Goal: Information Seeking & Learning: Learn about a topic

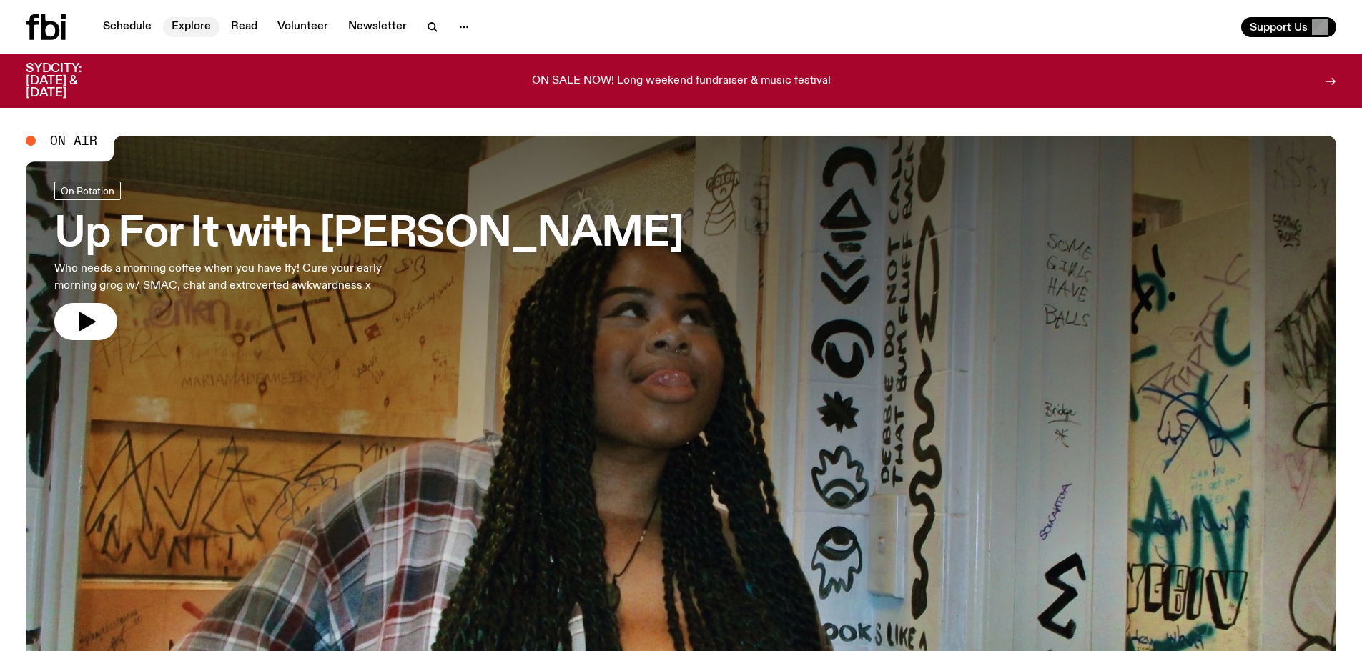
click at [190, 23] on link "Explore" at bounding box center [191, 27] width 56 height 20
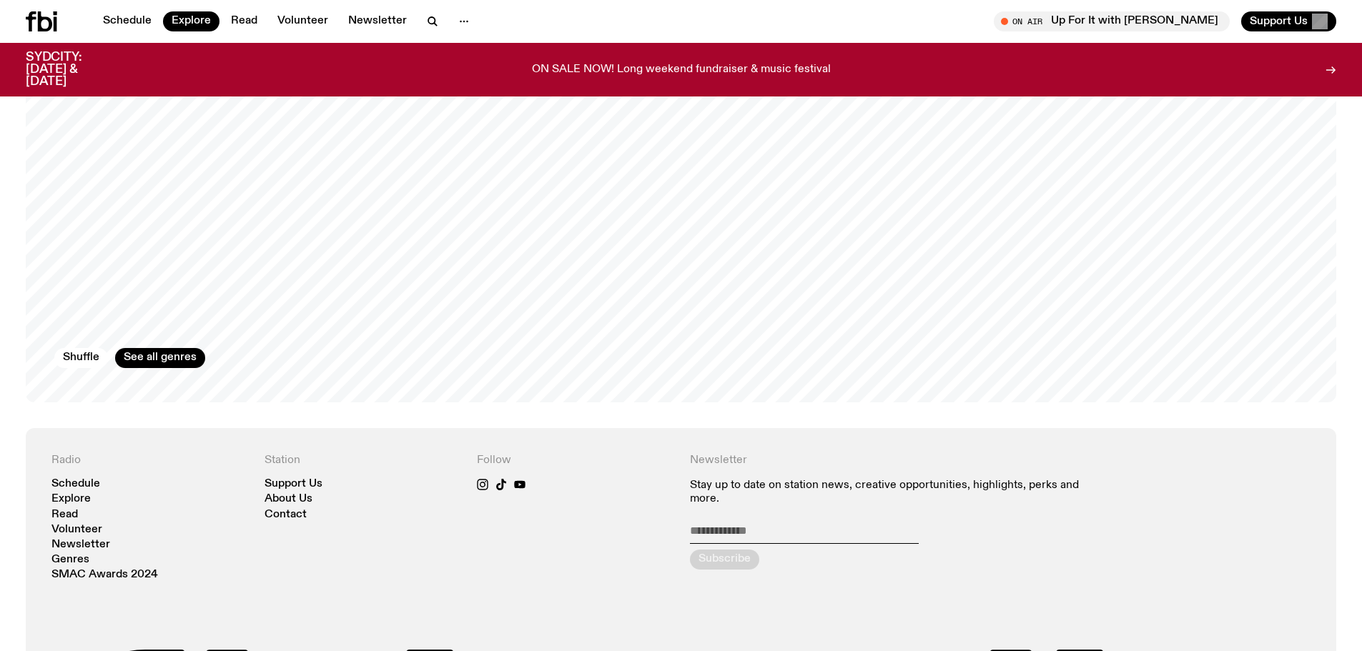
scroll to position [2711, 0]
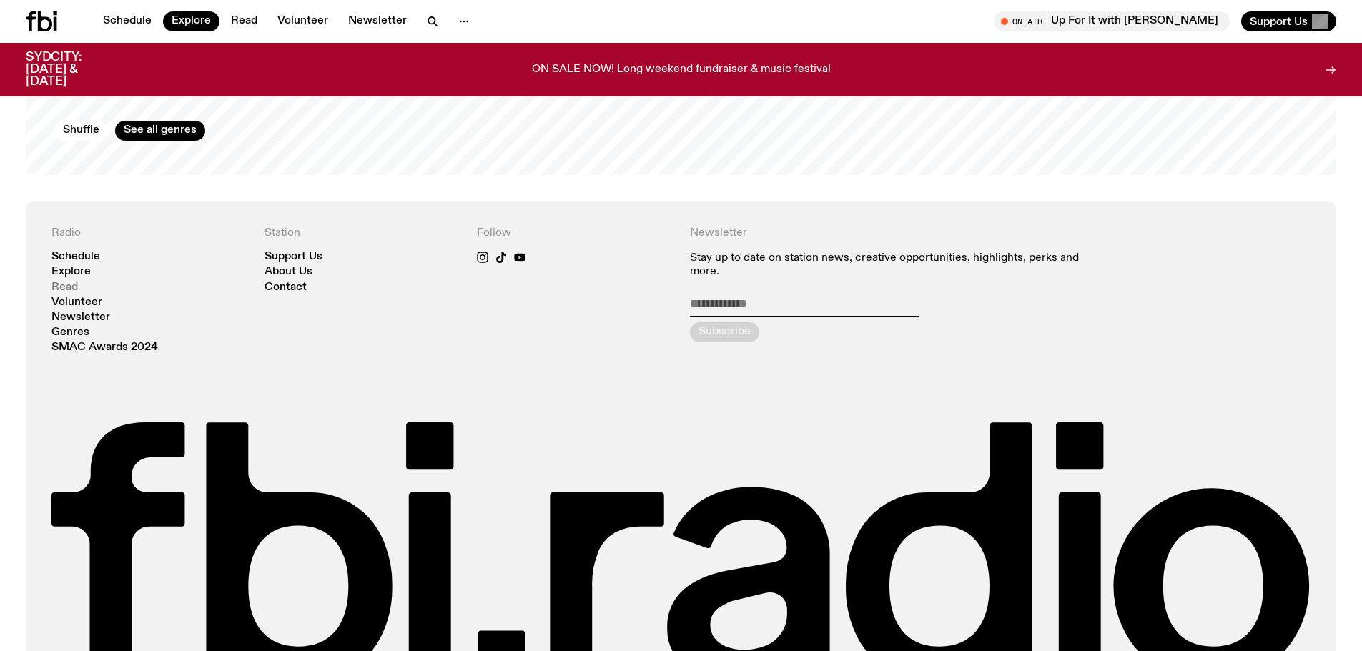
click at [68, 283] on link "Read" at bounding box center [64, 287] width 26 height 11
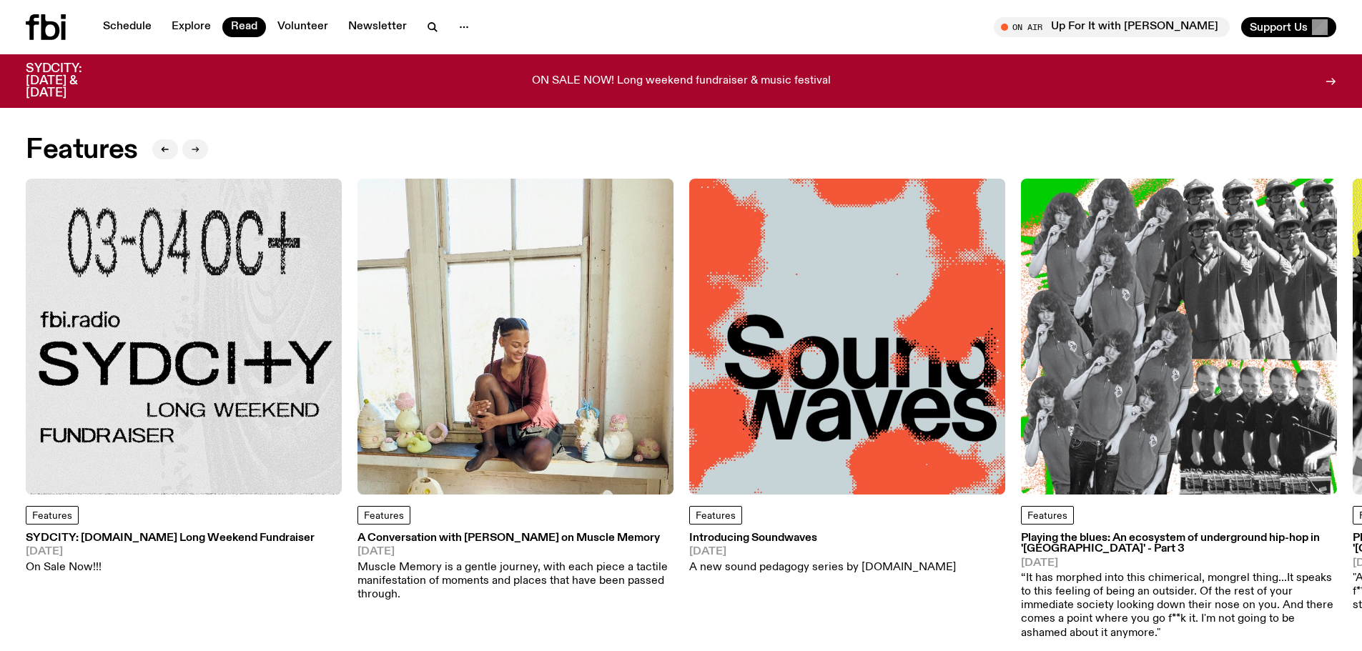
click at [199, 152] on icon "button" at bounding box center [195, 149] width 9 height 9
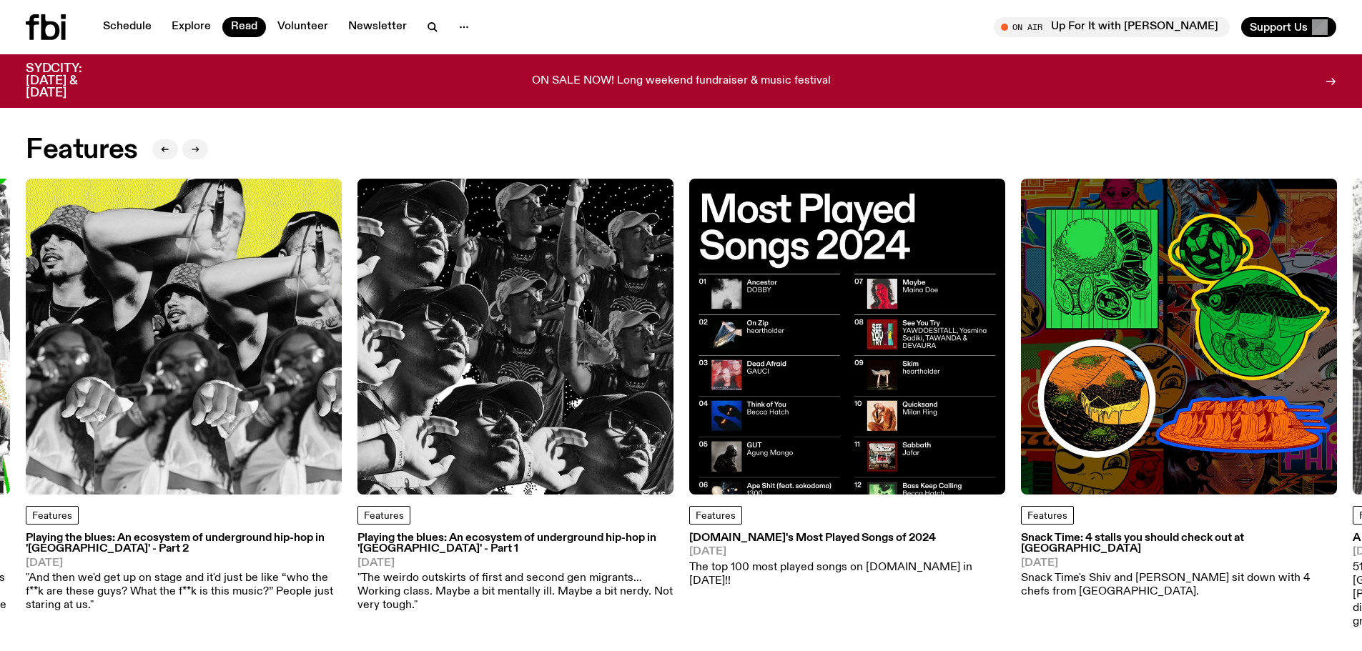
click at [190, 149] on button "button" at bounding box center [195, 149] width 26 height 20
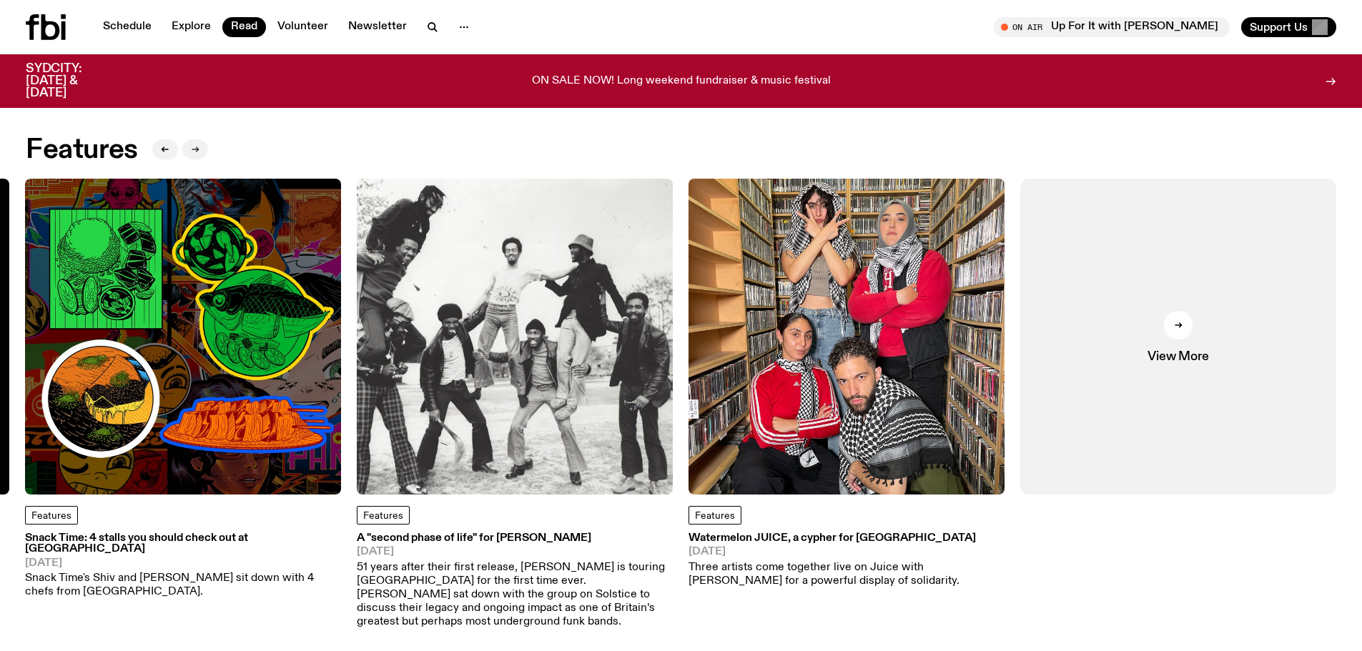
click at [190, 149] on button "button" at bounding box center [195, 149] width 26 height 20
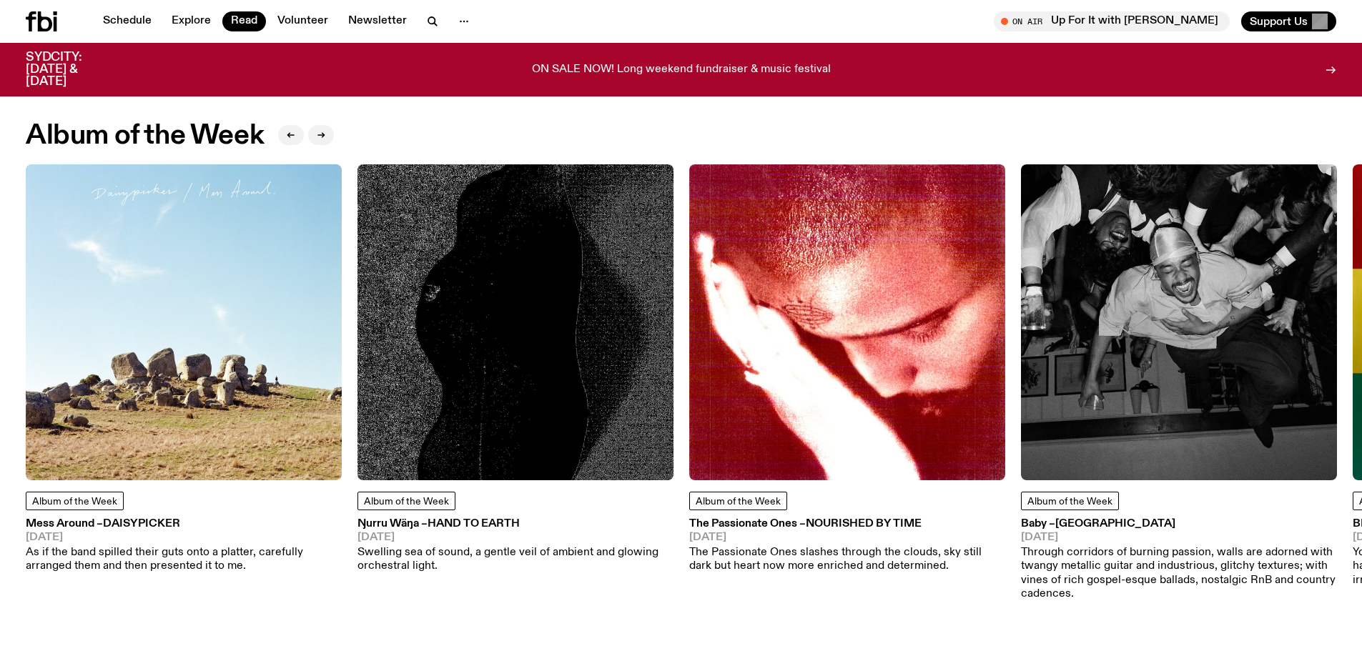
scroll to position [566, 0]
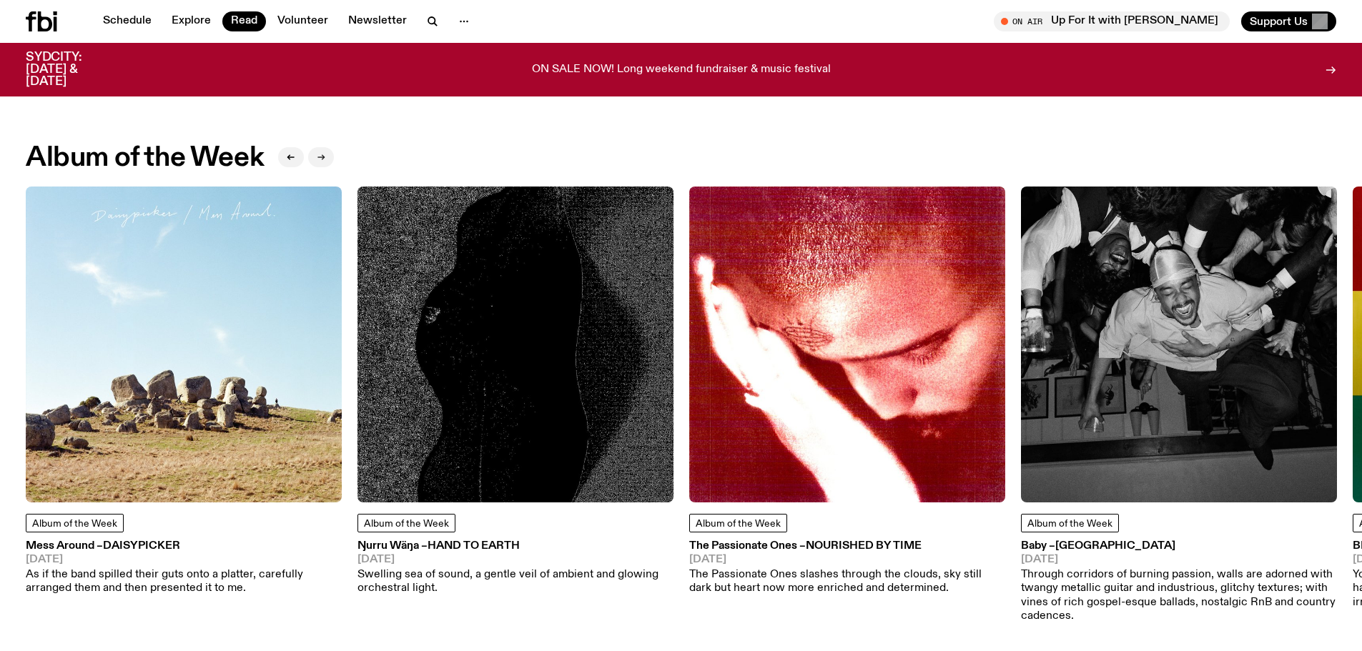
click at [323, 154] on icon "button" at bounding box center [321, 157] width 9 height 9
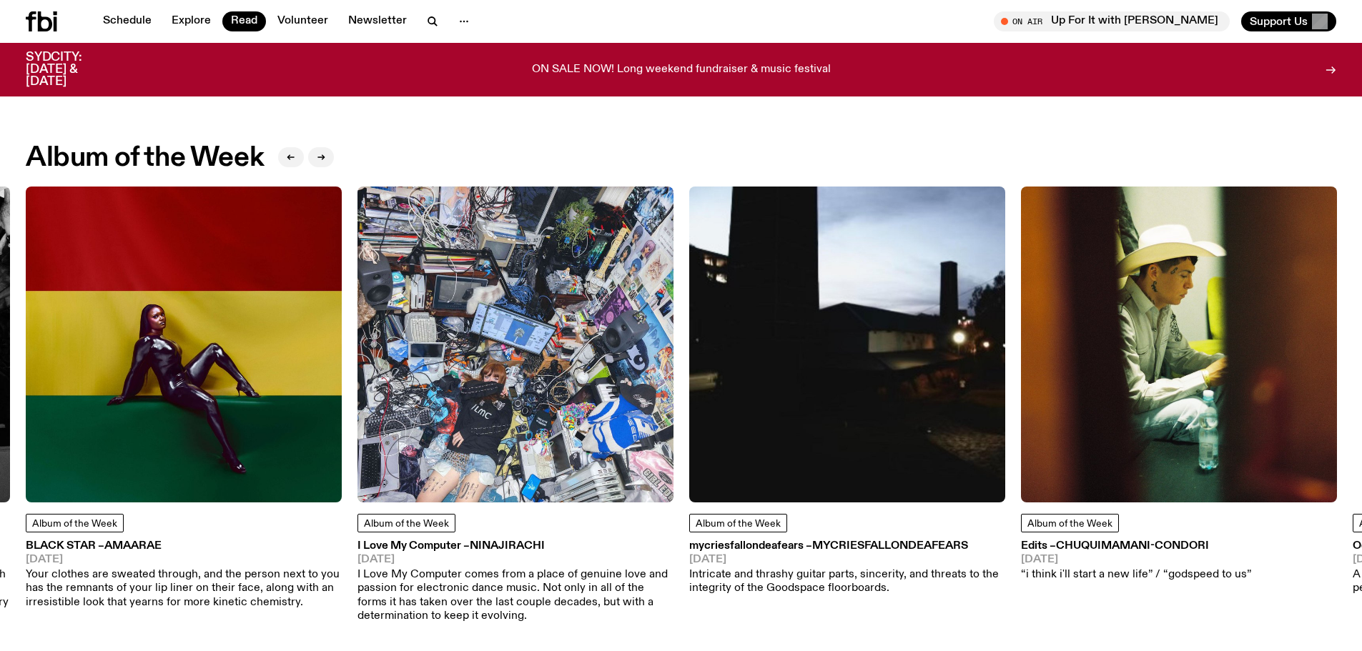
click at [130, 549] on span "Amaarae" at bounding box center [132, 546] width 57 height 11
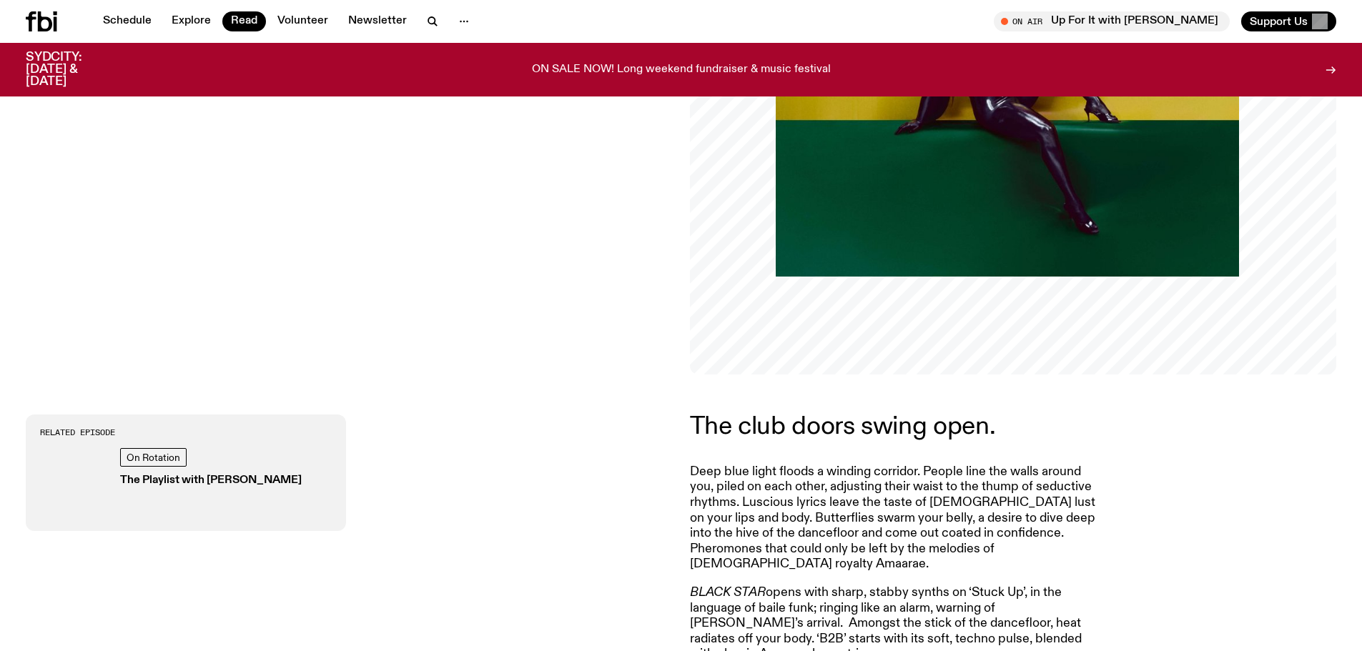
scroll to position [70, 0]
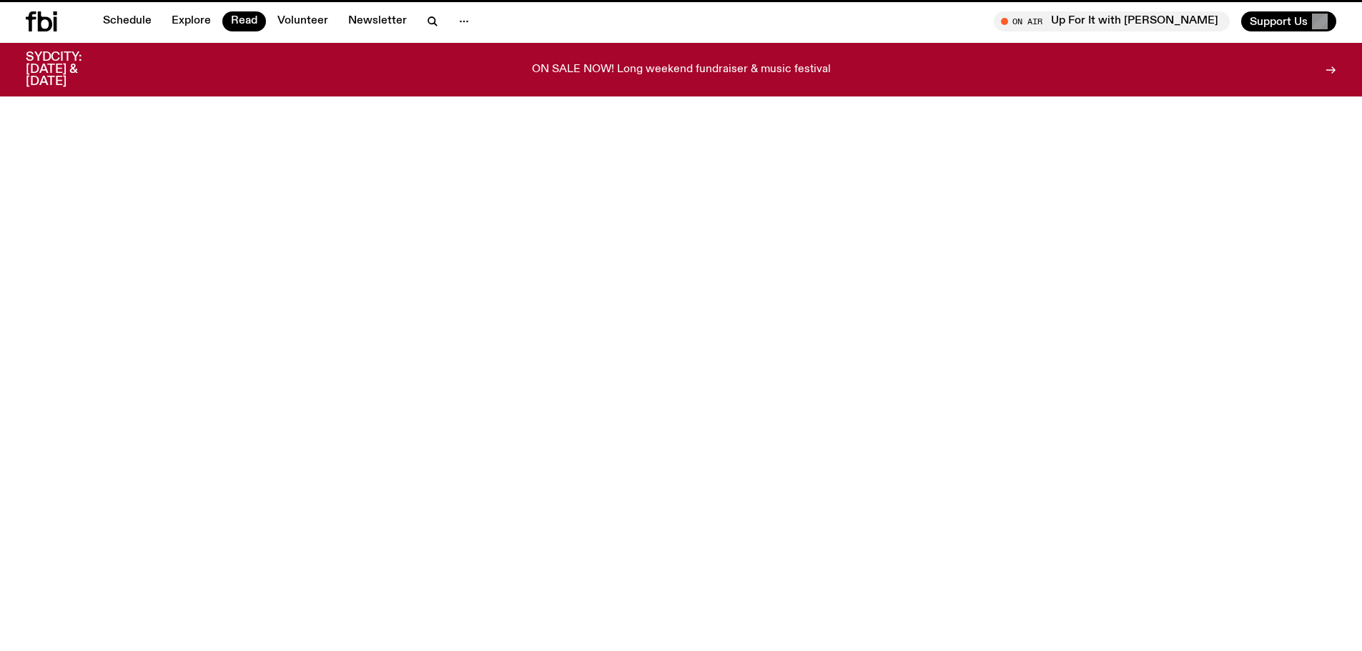
scroll to position [566, 0]
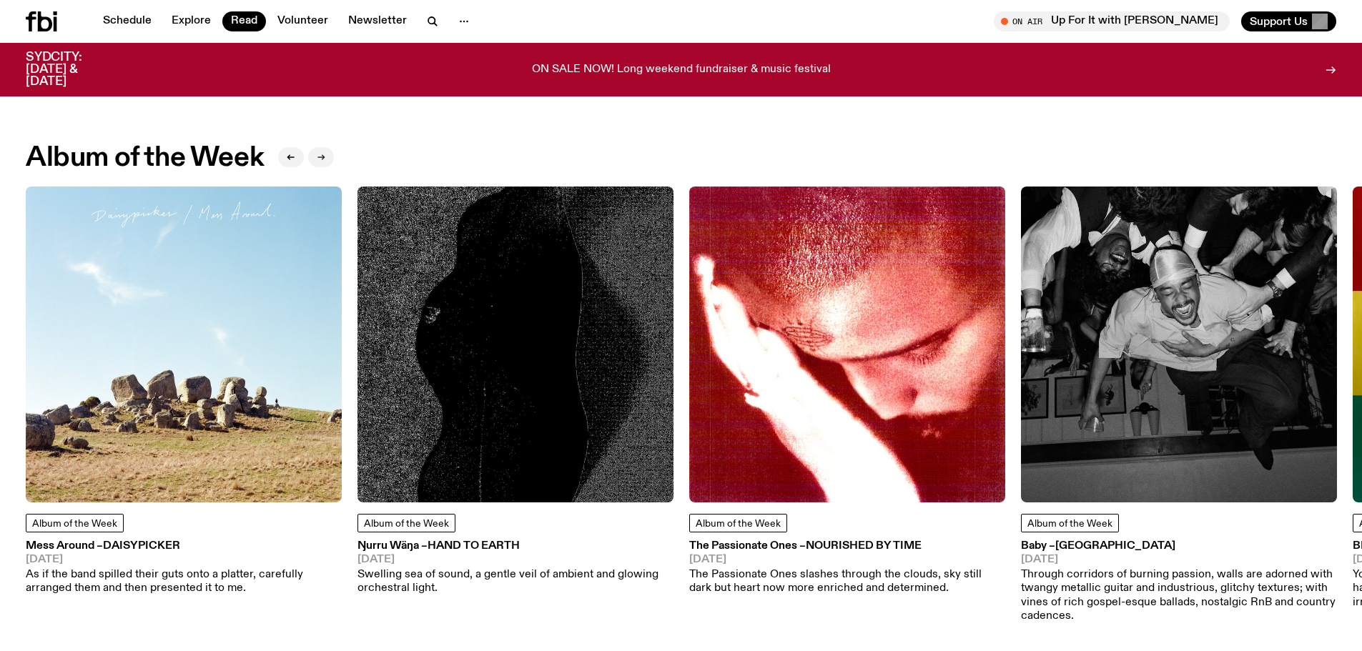
click at [323, 157] on icon "button" at bounding box center [321, 157] width 6 height 0
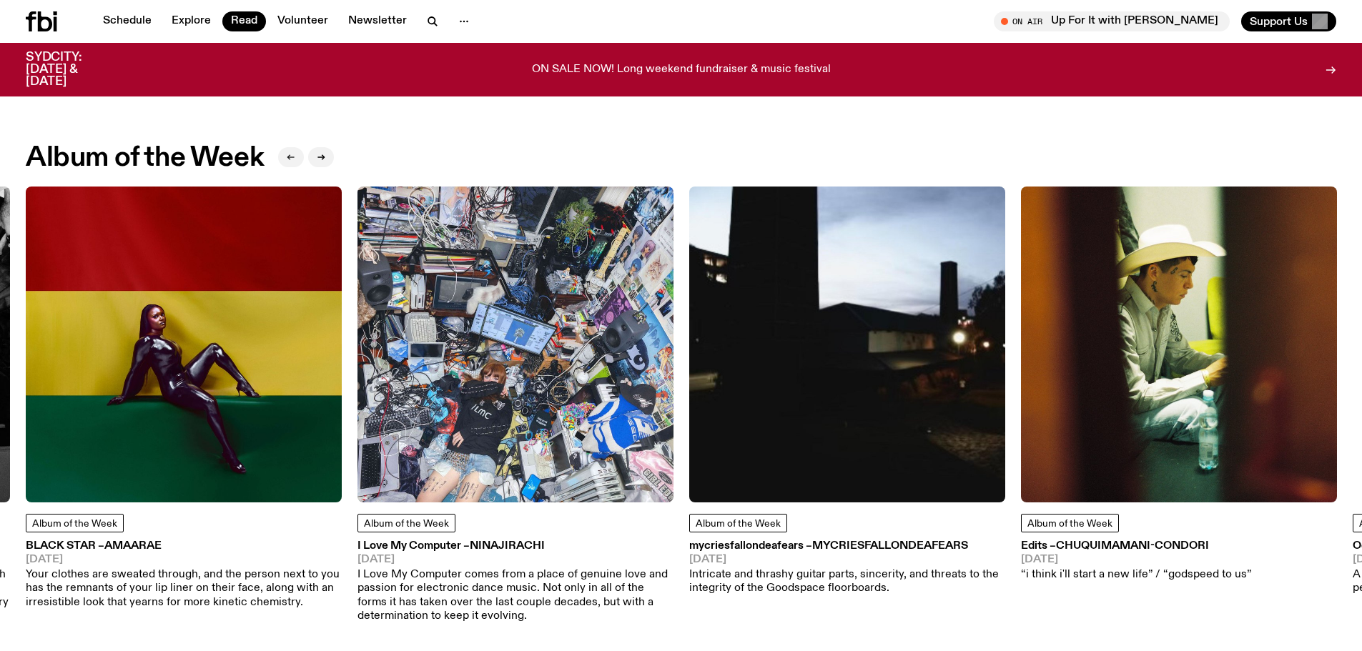
click at [286, 157] on button "button" at bounding box center [291, 157] width 26 height 20
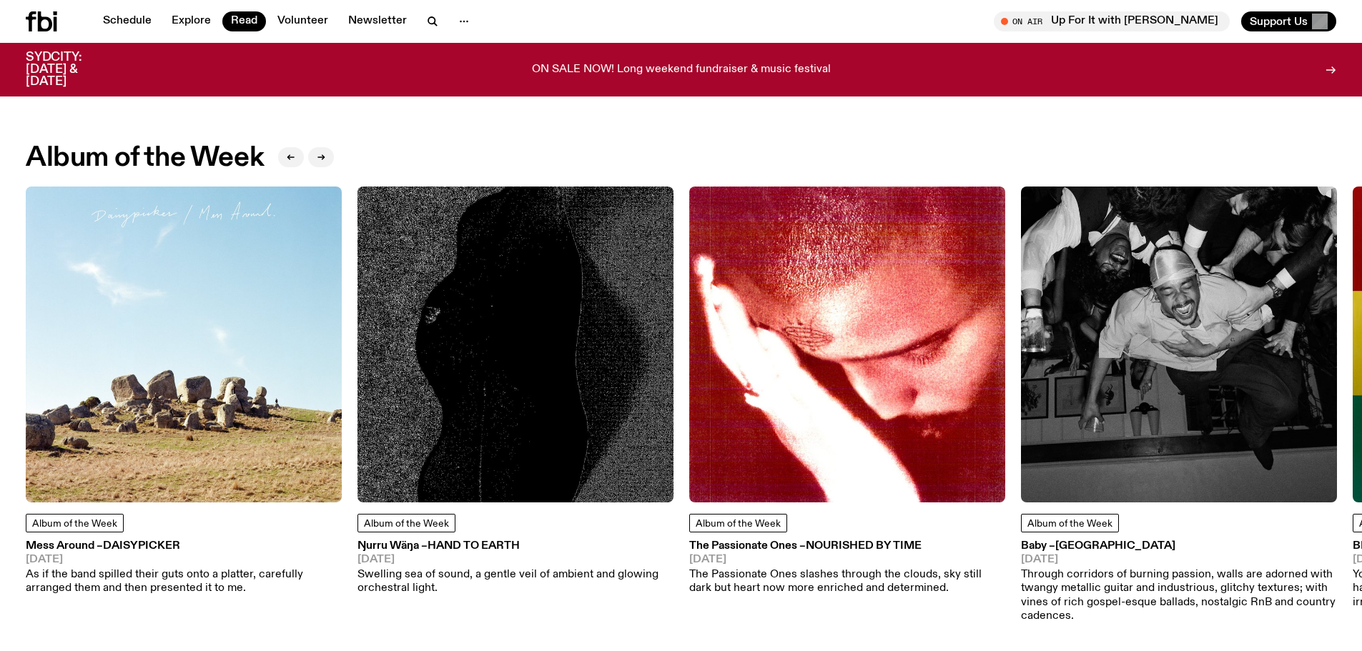
click at [303, 500] on img at bounding box center [184, 345] width 316 height 316
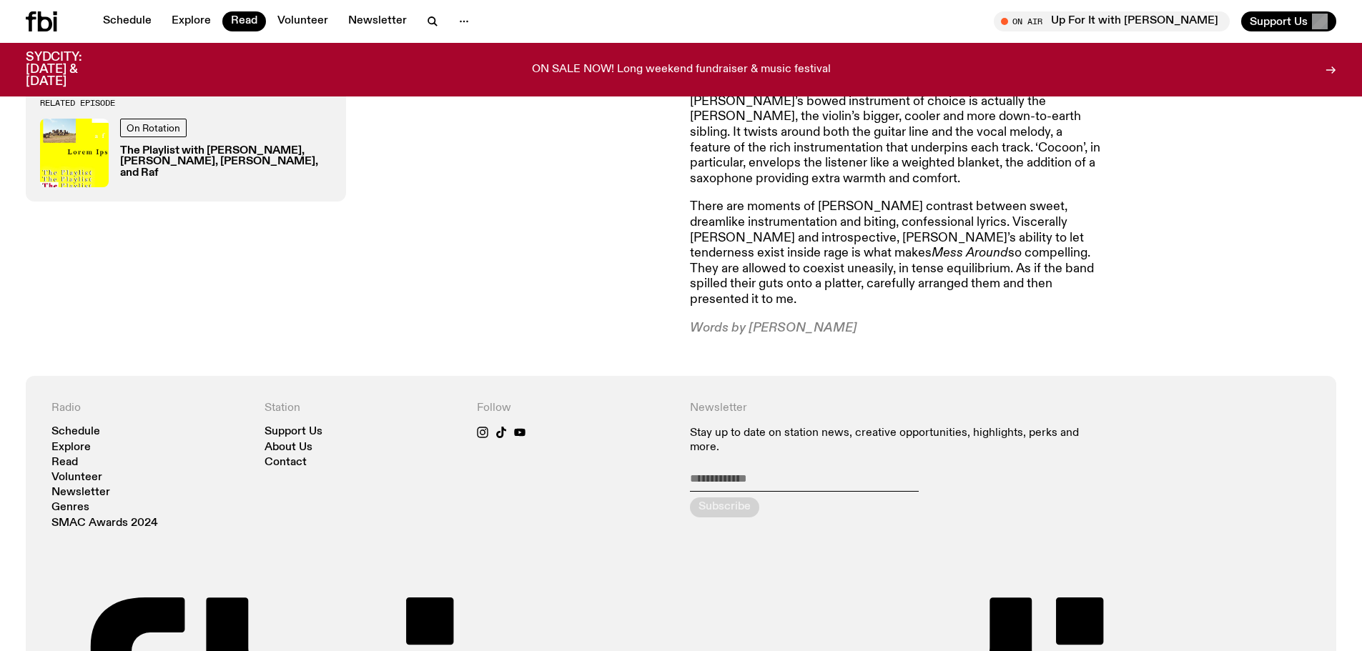
scroll to position [923, 0]
click at [203, 14] on link "Explore" at bounding box center [191, 21] width 56 height 20
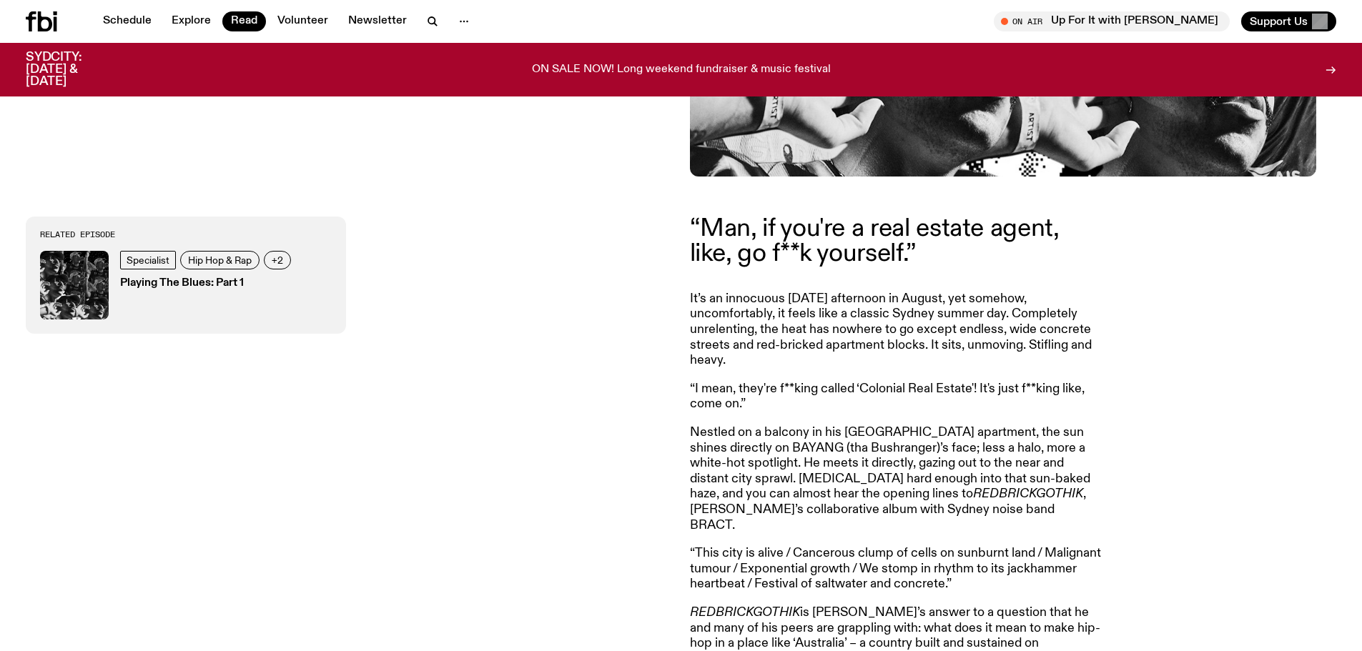
scroll to position [566, 0]
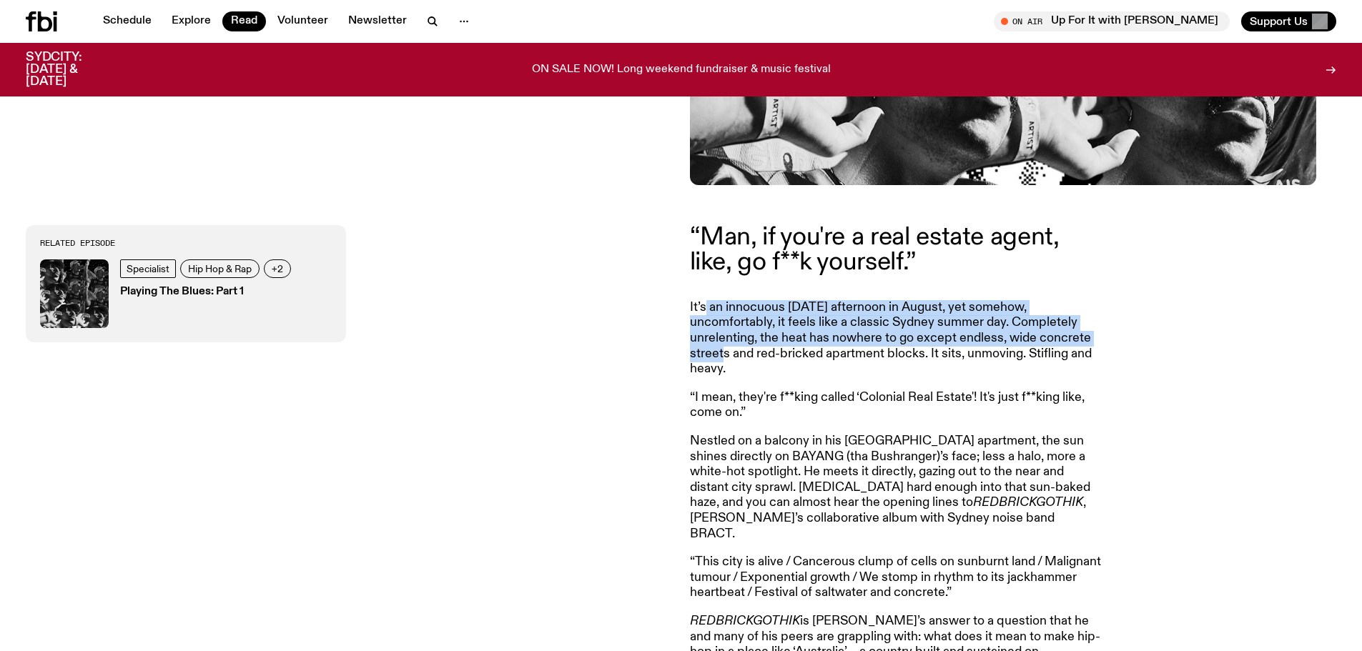
drag, startPoint x: 704, startPoint y: 317, endPoint x: 709, endPoint y: 357, distance: 40.4
click at [709, 357] on p "It’s an innocuous Saturday afternoon in August, yet somehow, uncomfortably, it …" at bounding box center [896, 338] width 412 height 77
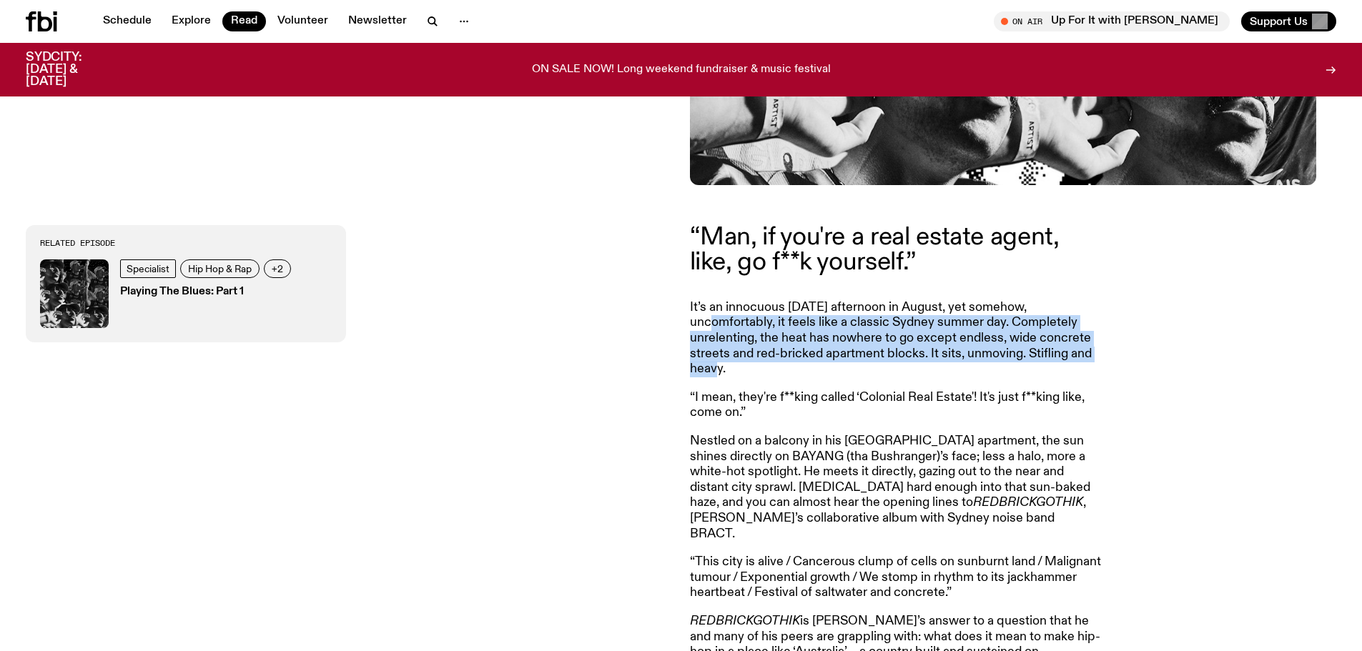
drag, startPoint x: 705, startPoint y: 368, endPoint x: 699, endPoint y: 333, distance: 35.6
click at [699, 333] on p "It’s an innocuous Saturday afternoon in August, yet somehow, uncomfortably, it …" at bounding box center [896, 338] width 412 height 77
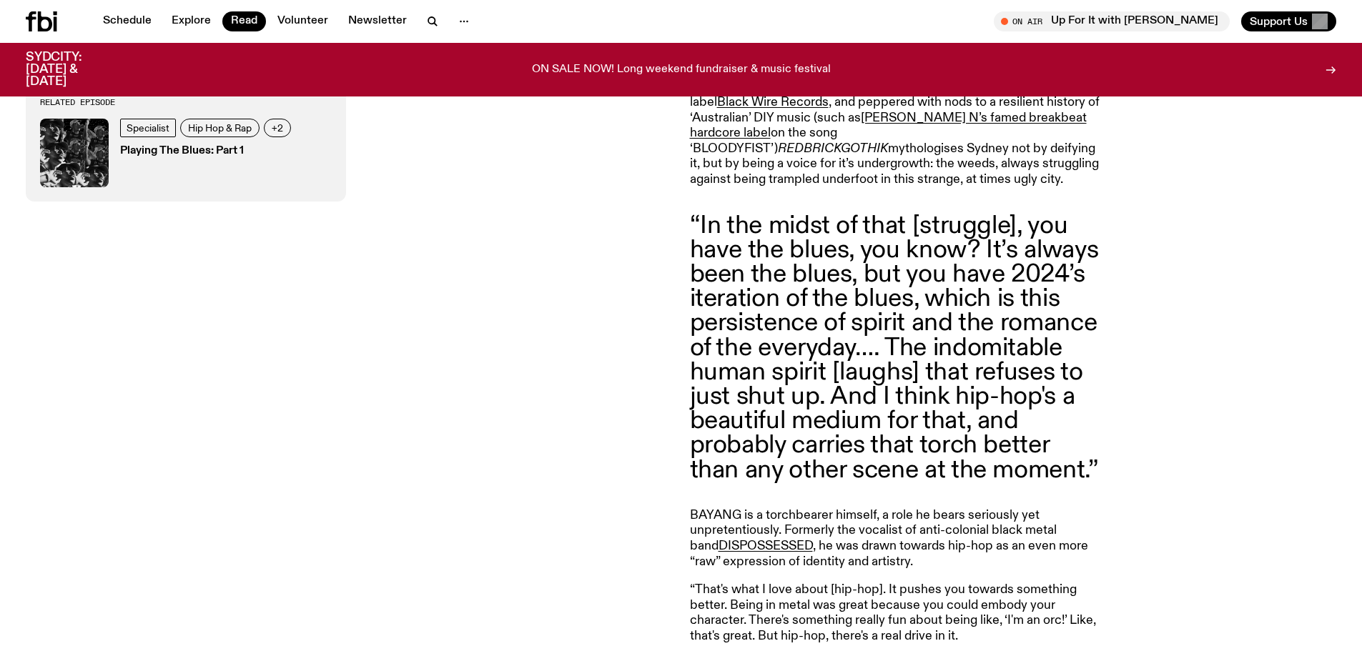
scroll to position [1352, 0]
